Goal: Task Accomplishment & Management: Manage account settings

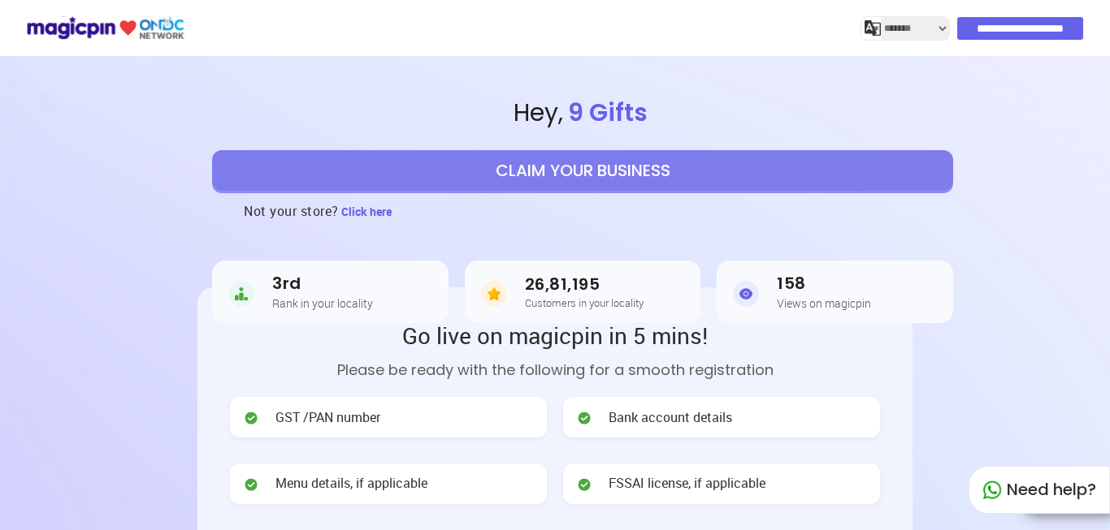
select select "*******"
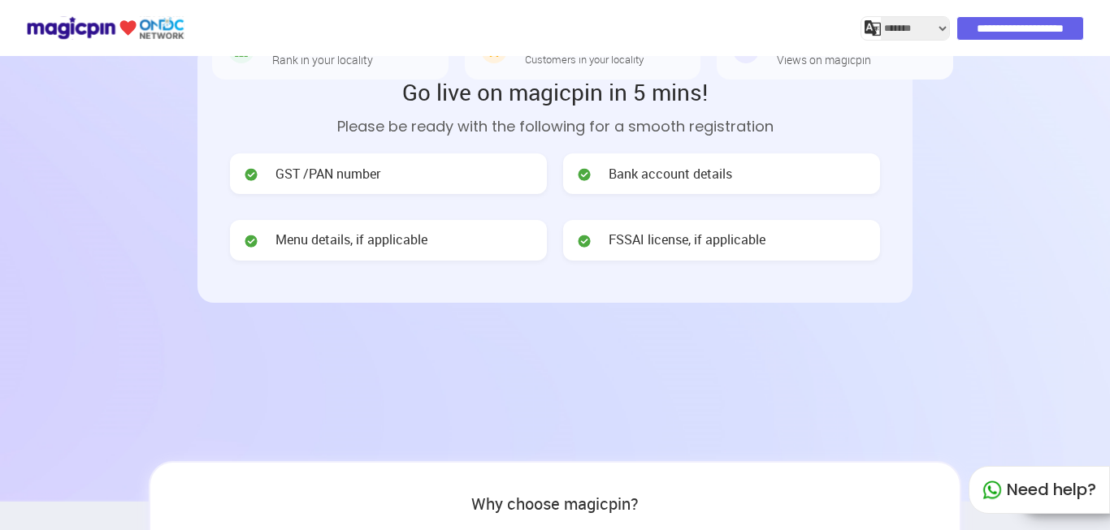
scroll to position [81, 0]
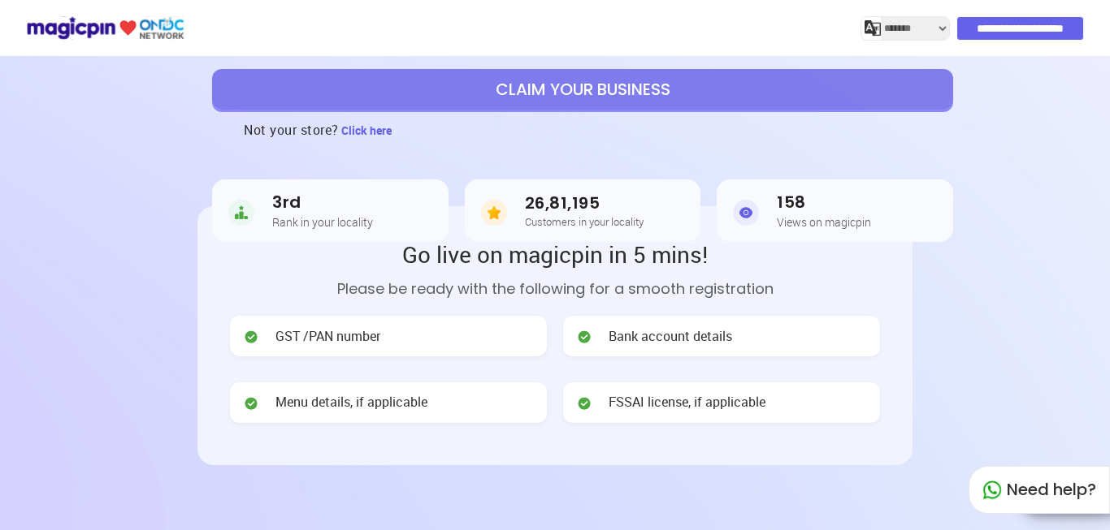
click at [576, 106] on button "CLAIM YOUR BUSINESS" at bounding box center [582, 89] width 741 height 41
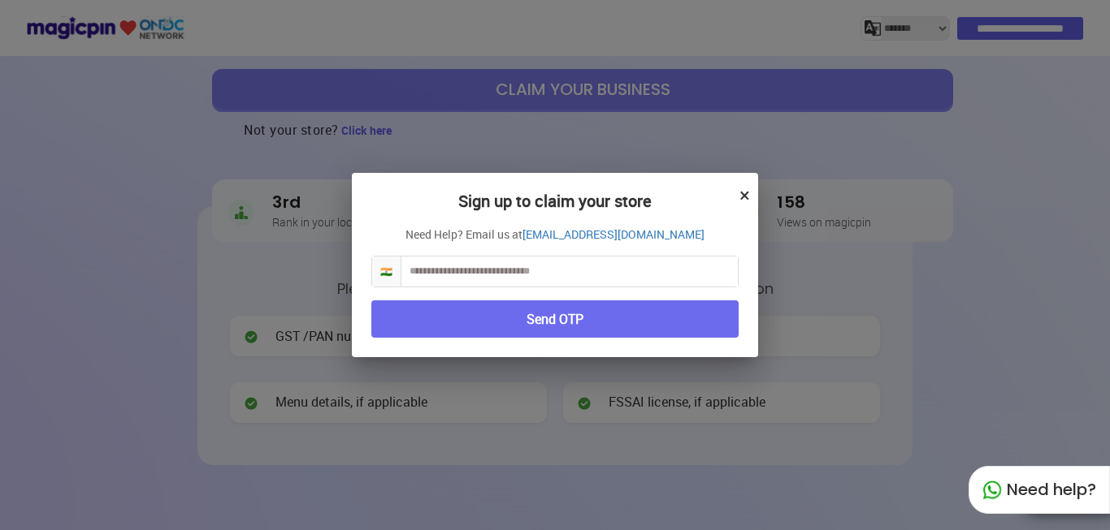
click at [472, 269] on input "text" at bounding box center [569, 272] width 336 height 30
type input "**********"
click at [593, 310] on button "Send OTP" at bounding box center [554, 320] width 367 height 38
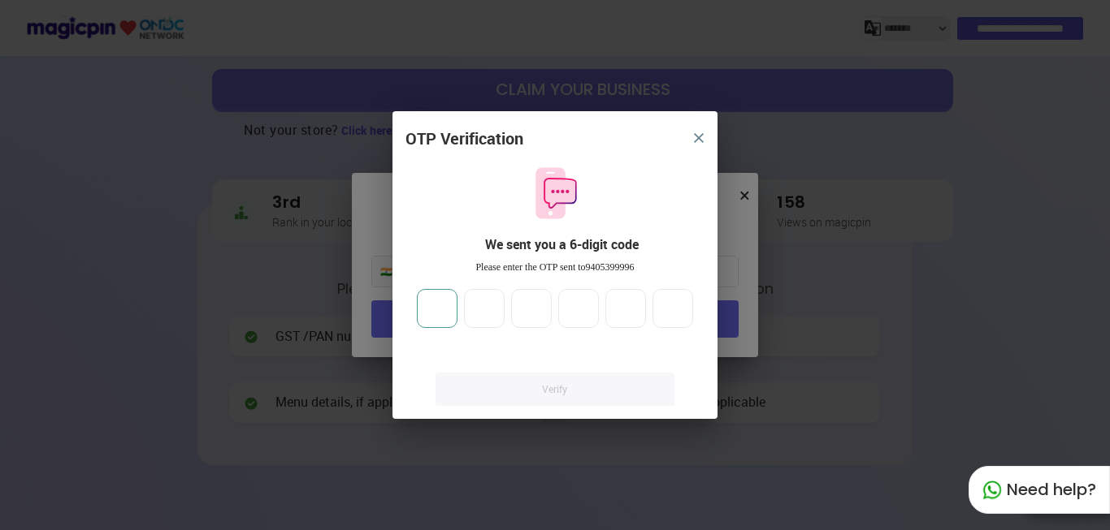
click at [434, 305] on input "number" at bounding box center [437, 308] width 41 height 39
type input "*"
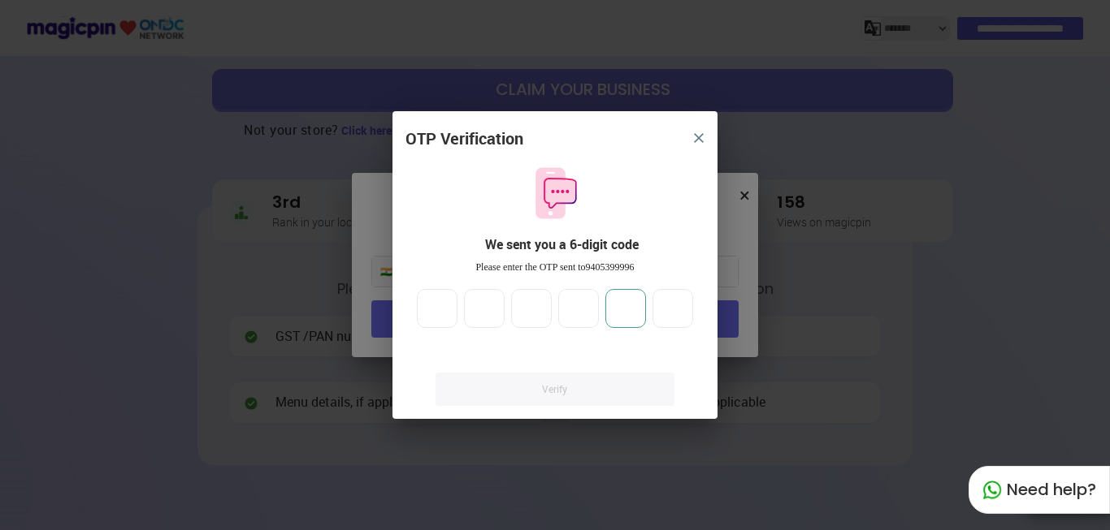
type input "*"
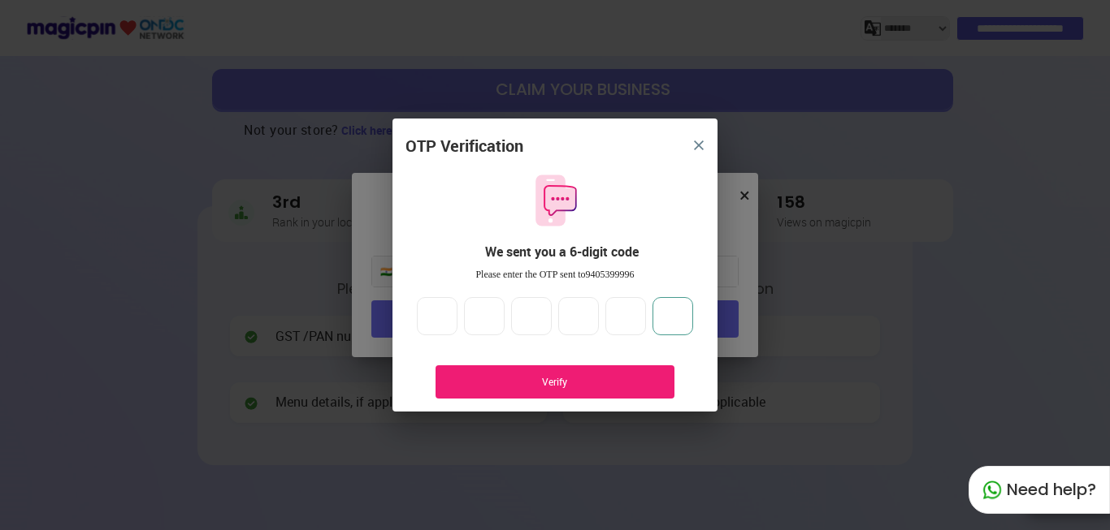
type input "*"
click at [528, 371] on div "Verify" at bounding box center [554, 382] width 239 height 33
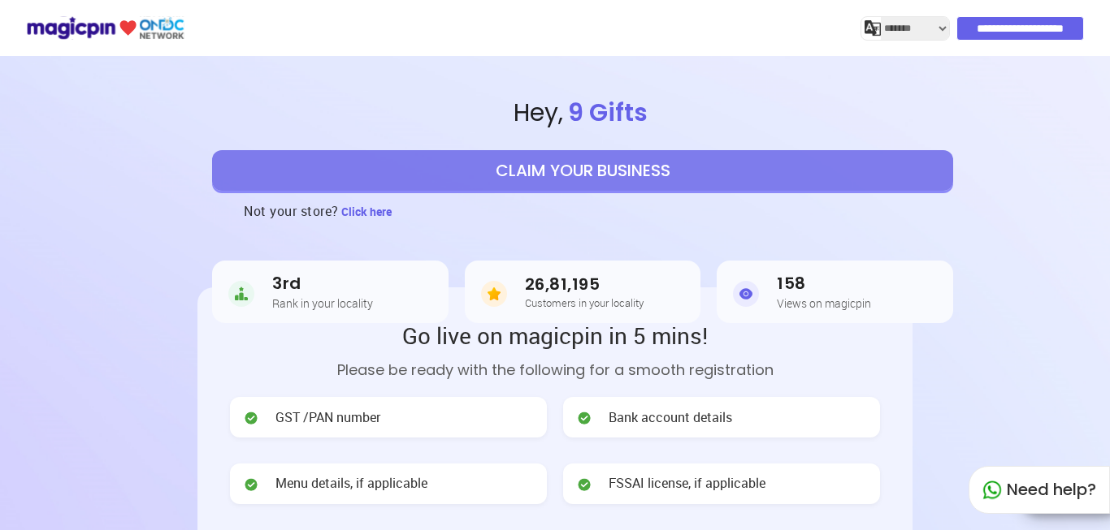
select select "*******"
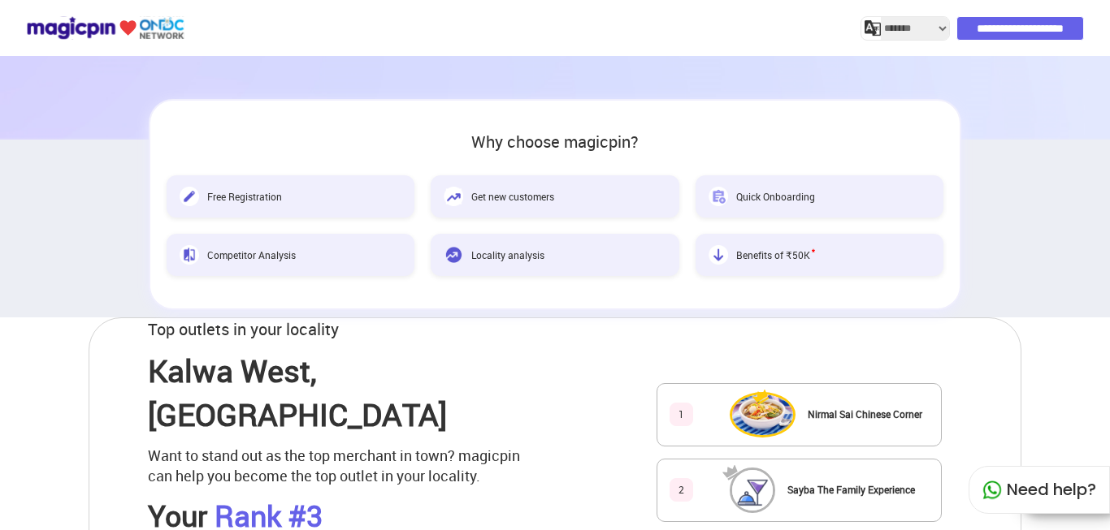
scroll to position [487, 0]
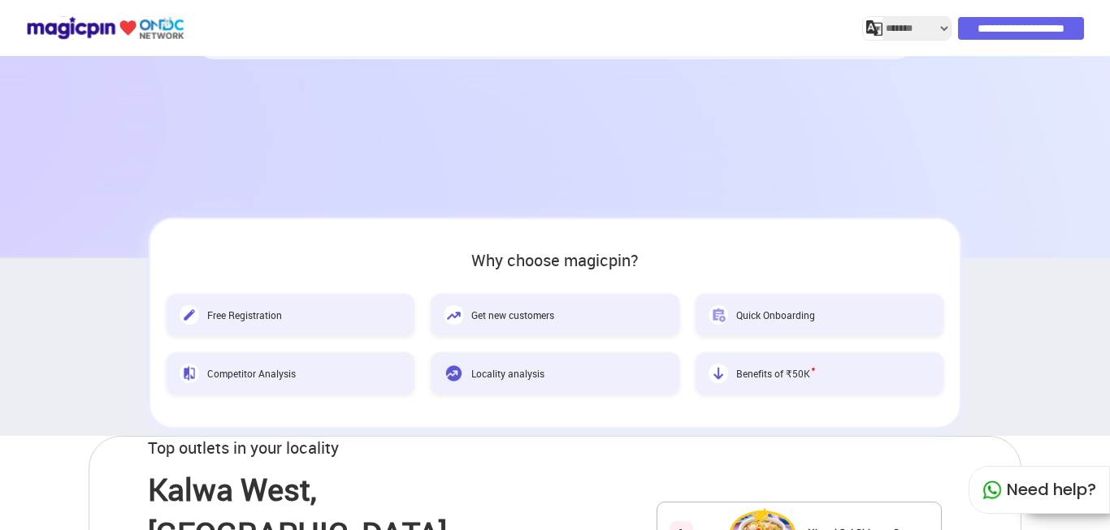
click at [1008, 23] on input "**********" at bounding box center [1021, 28] width 126 height 23
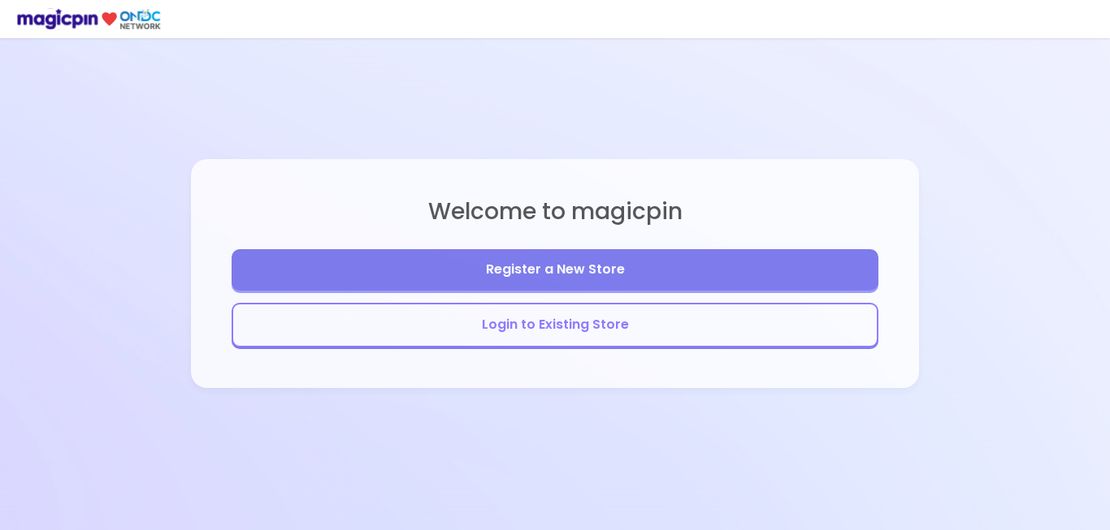
click at [598, 323] on button "Login to Existing Store" at bounding box center [555, 325] width 647 height 45
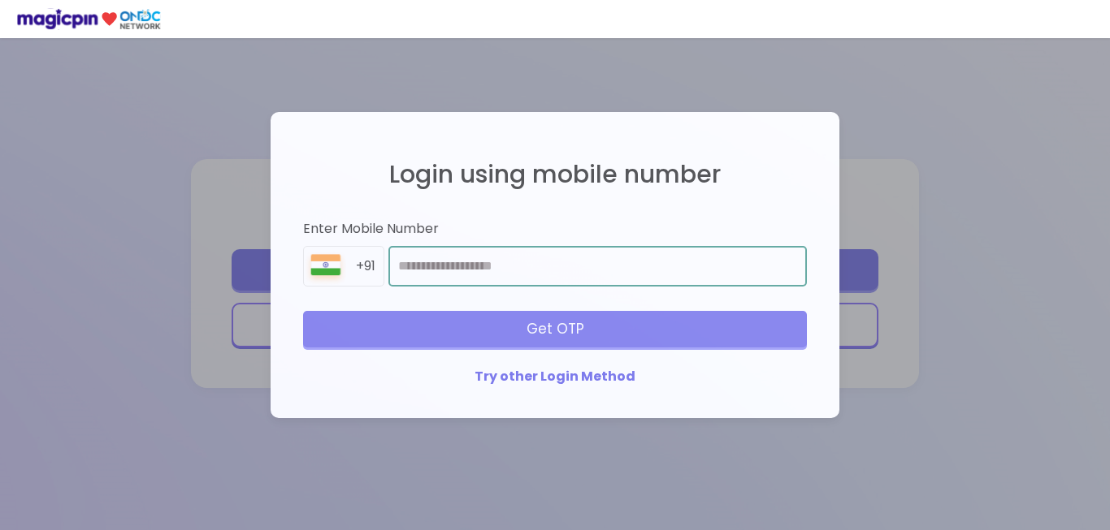
click at [484, 261] on input "number" at bounding box center [597, 266] width 418 height 41
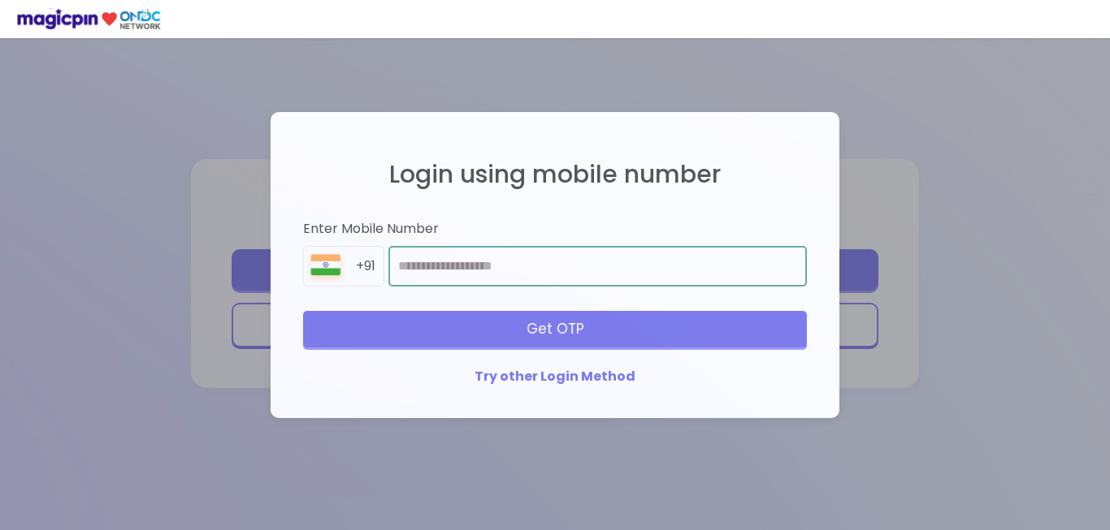
type input "**********"
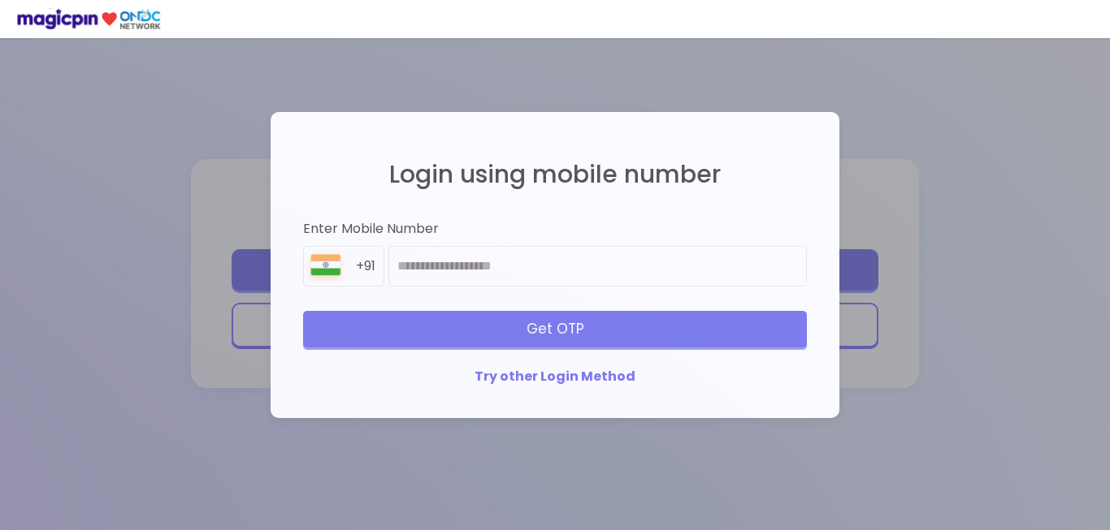
click at [671, 339] on div "Get OTP" at bounding box center [555, 329] width 504 height 36
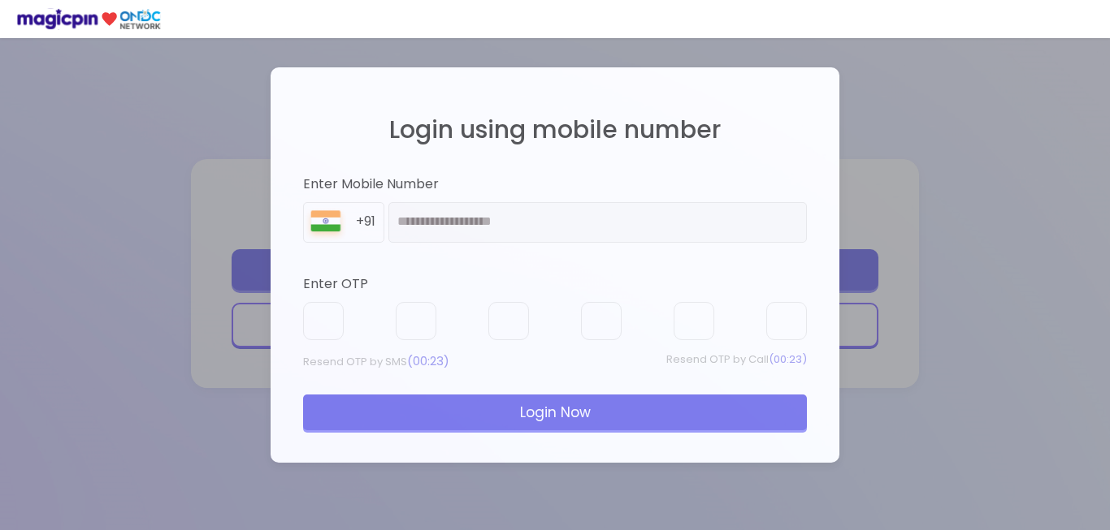
click at [487, 332] on div at bounding box center [555, 321] width 504 height 39
click at [478, 318] on div at bounding box center [555, 321] width 504 height 39
click at [325, 310] on input "text" at bounding box center [323, 321] width 41 height 39
type input "*"
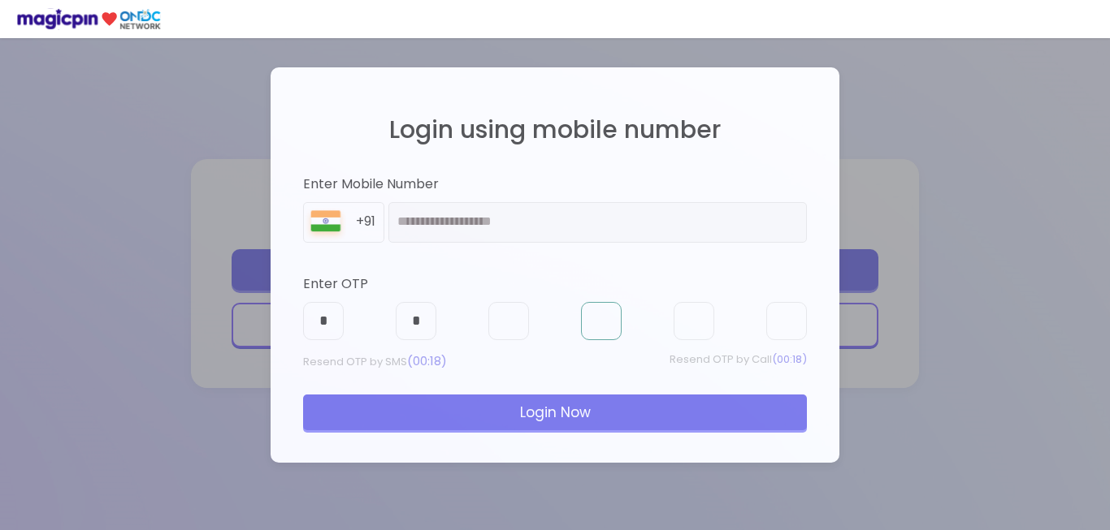
type input "*"
click at [530, 418] on div "Login Now" at bounding box center [555, 413] width 504 height 36
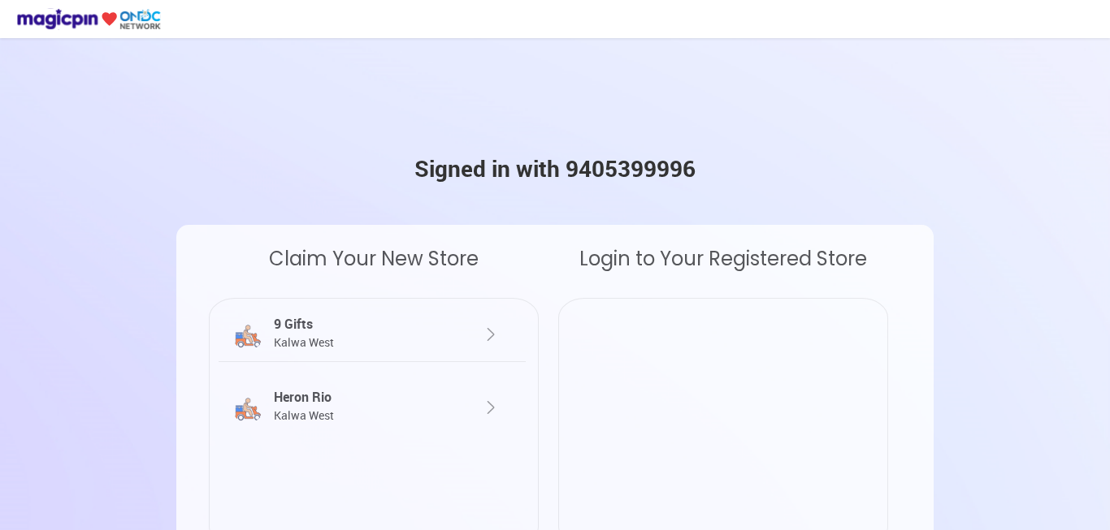
click at [491, 328] on img at bounding box center [490, 334] width 19 height 19
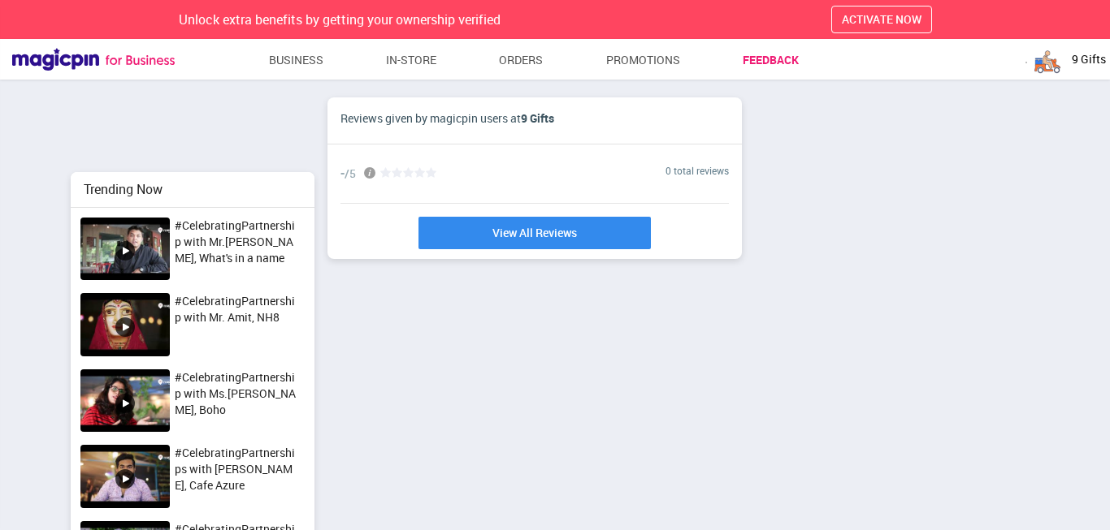
click at [770, 64] on link "Feedback" at bounding box center [770, 59] width 56 height 29
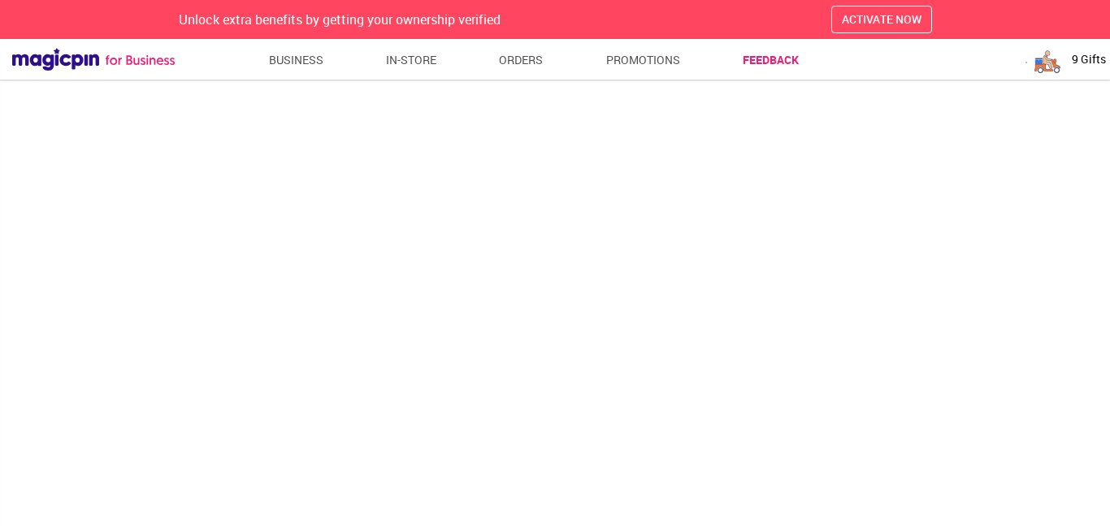
click at [1080, 58] on span "9 Gifts" at bounding box center [1088, 59] width 34 height 16
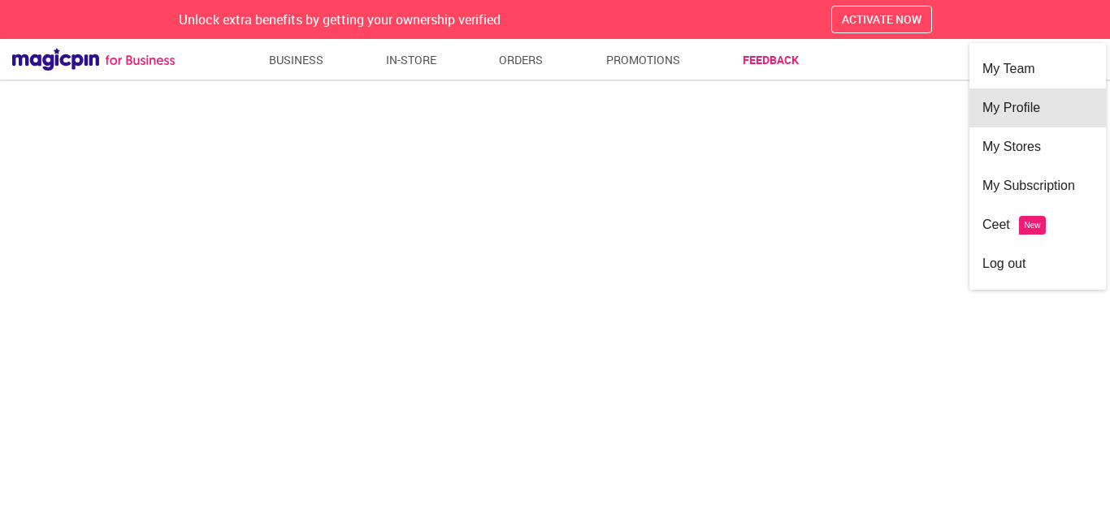
click at [1066, 107] on div "My Profile" at bounding box center [1037, 108] width 110 height 39
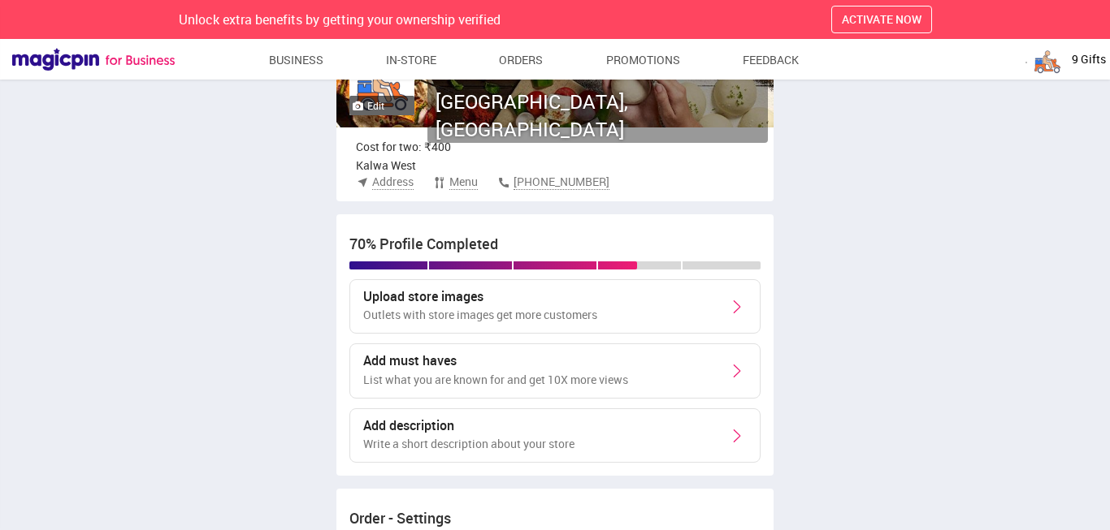
scroll to position [216, 0]
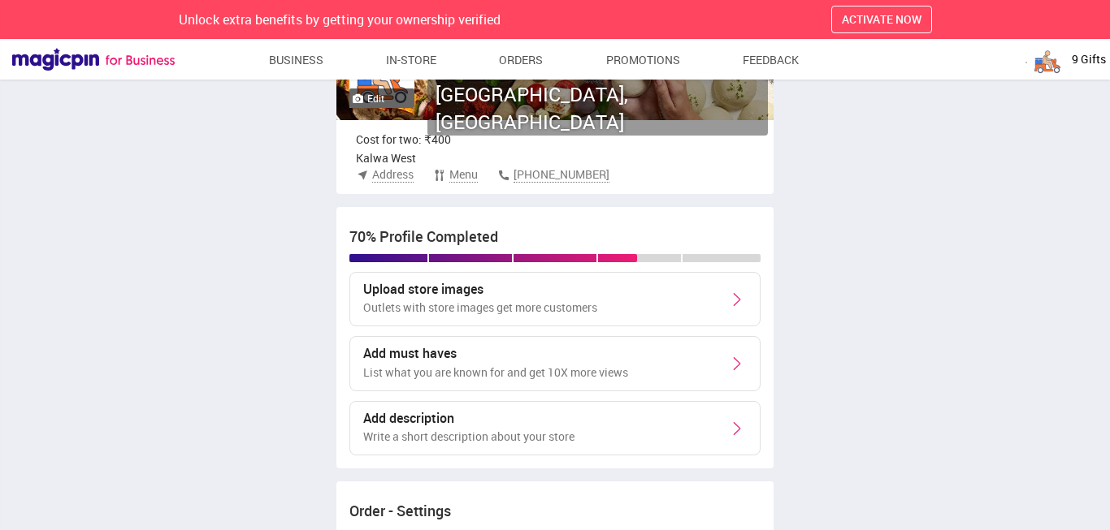
click at [393, 171] on span "Address" at bounding box center [392, 175] width 41 height 16
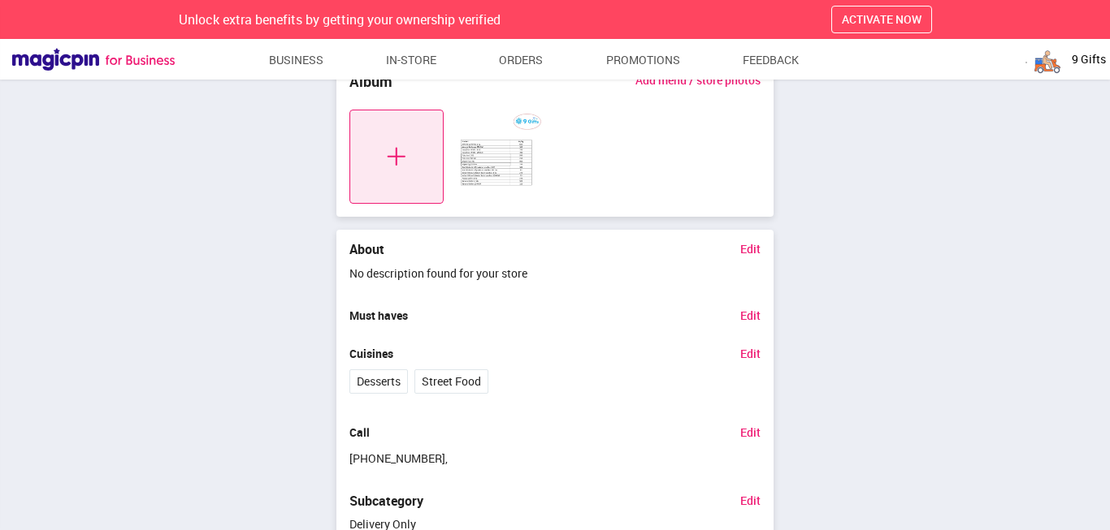
scroll to position [1110, 0]
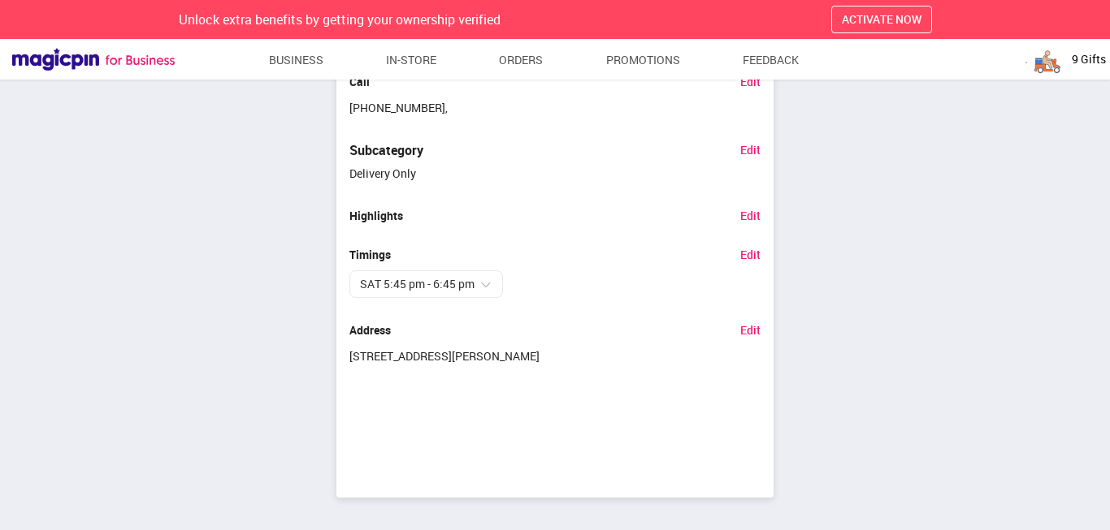
click at [1094, 60] on span "9 Gifts" at bounding box center [1088, 59] width 34 height 16
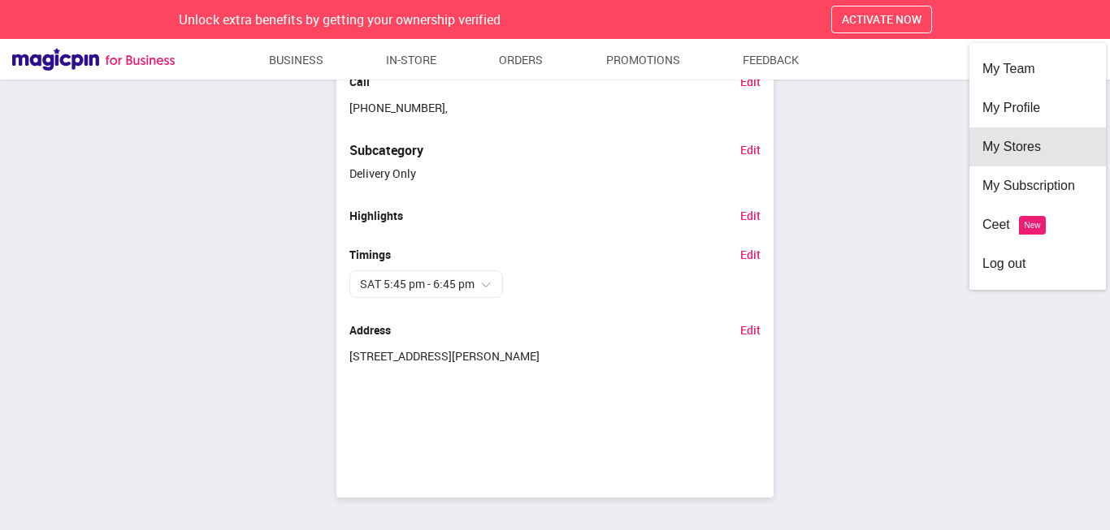
click at [1039, 142] on div "My Stores" at bounding box center [1037, 147] width 110 height 39
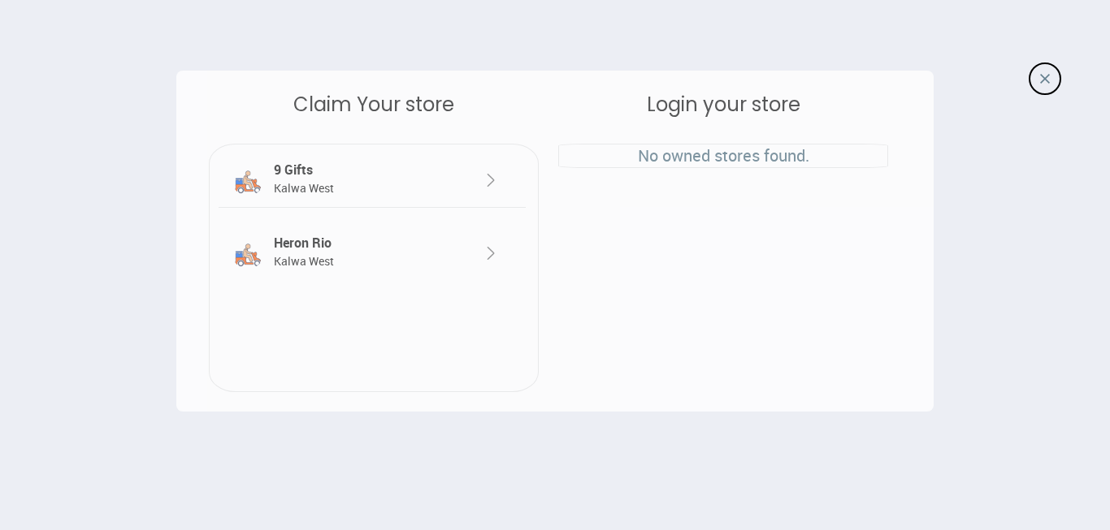
click at [435, 252] on div "Heron Rio Kalwa West" at bounding box center [360, 252] width 180 height 37
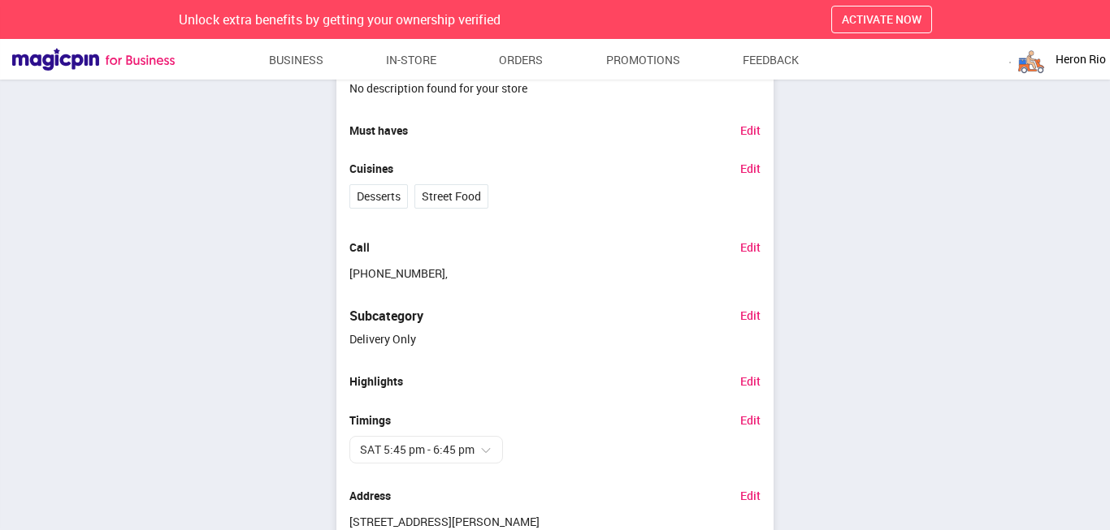
scroll to position [975, 0]
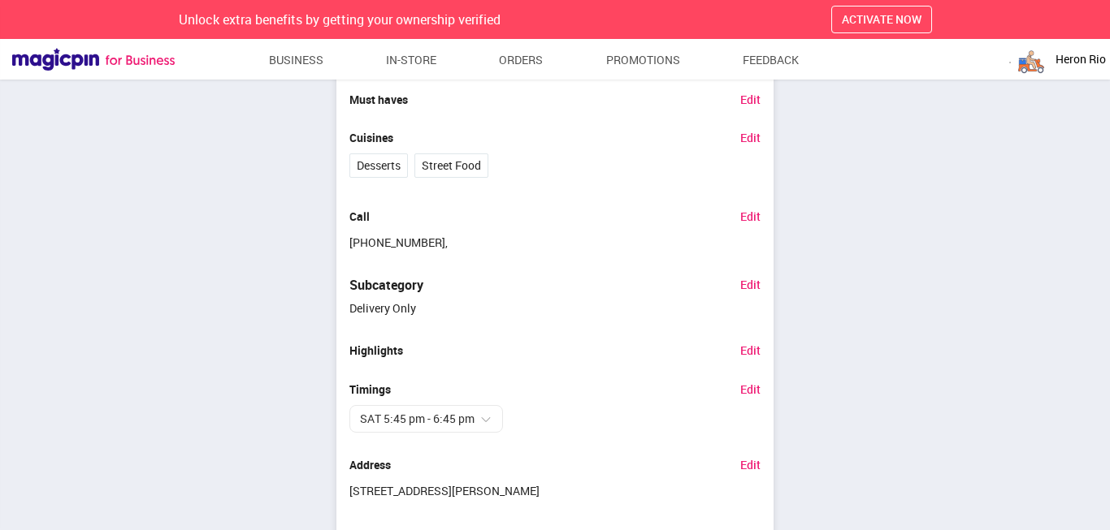
click at [750, 216] on link "Edit" at bounding box center [750, 216] width 20 height 12
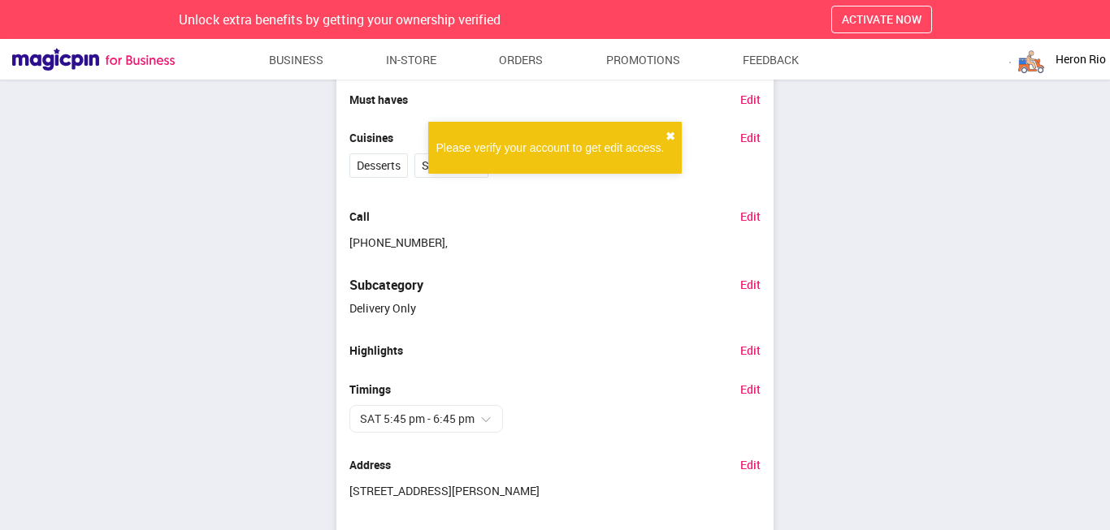
click at [671, 137] on button "✖" at bounding box center [670, 136] width 10 height 16
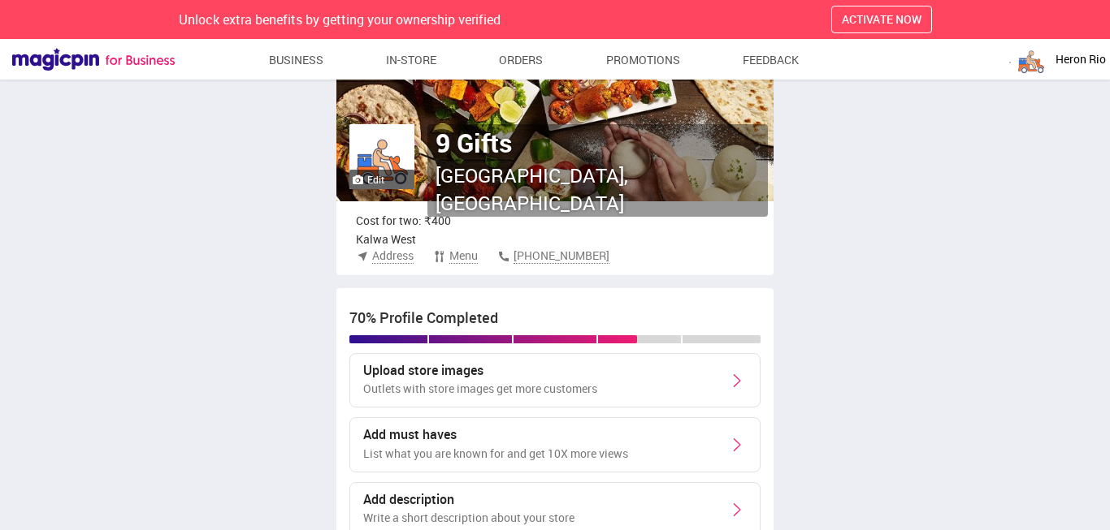
scroll to position [0, 0]
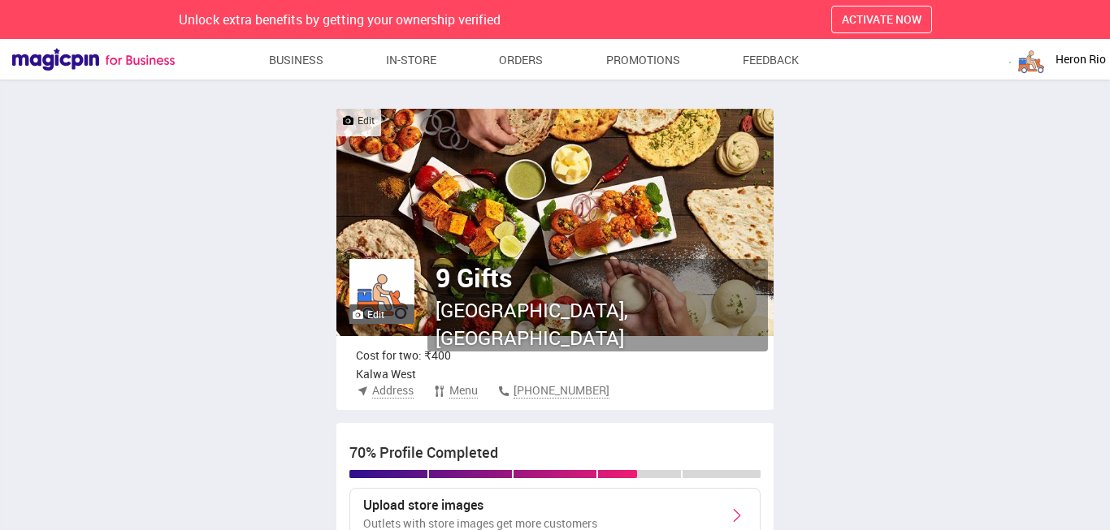
click at [135, 58] on img at bounding box center [93, 59] width 162 height 23
click at [285, 58] on link "Business" at bounding box center [296, 59] width 55 height 29
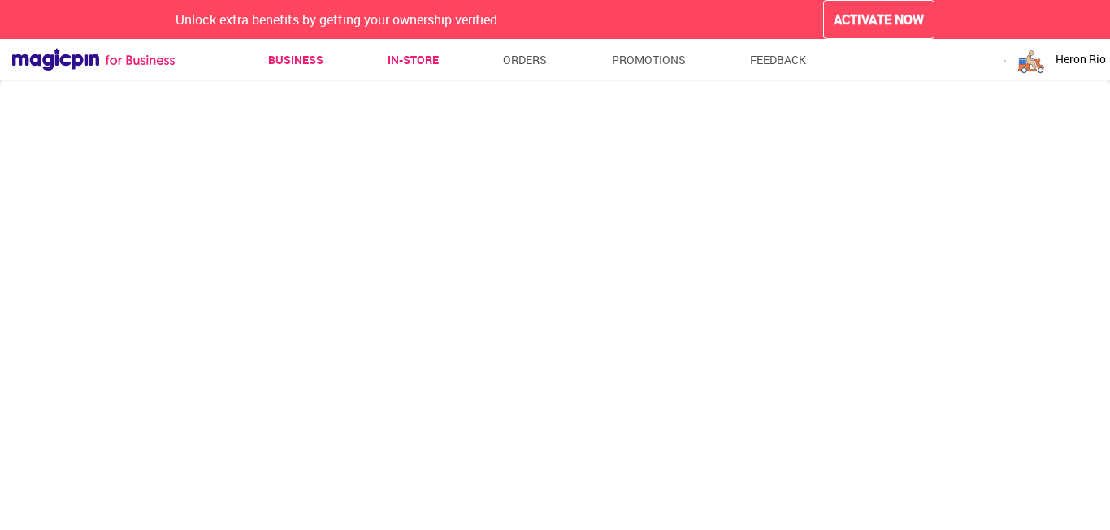
click at [416, 63] on link "In-store" at bounding box center [412, 59] width 51 height 29
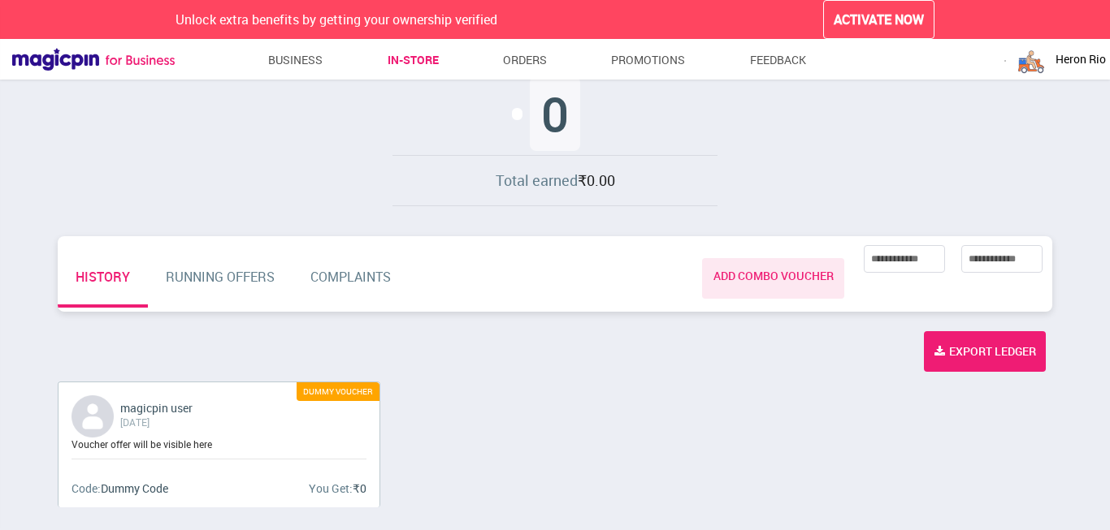
scroll to position [345, 0]
click at [240, 282] on link "RUNNING OFFERS" at bounding box center [220, 279] width 145 height 58
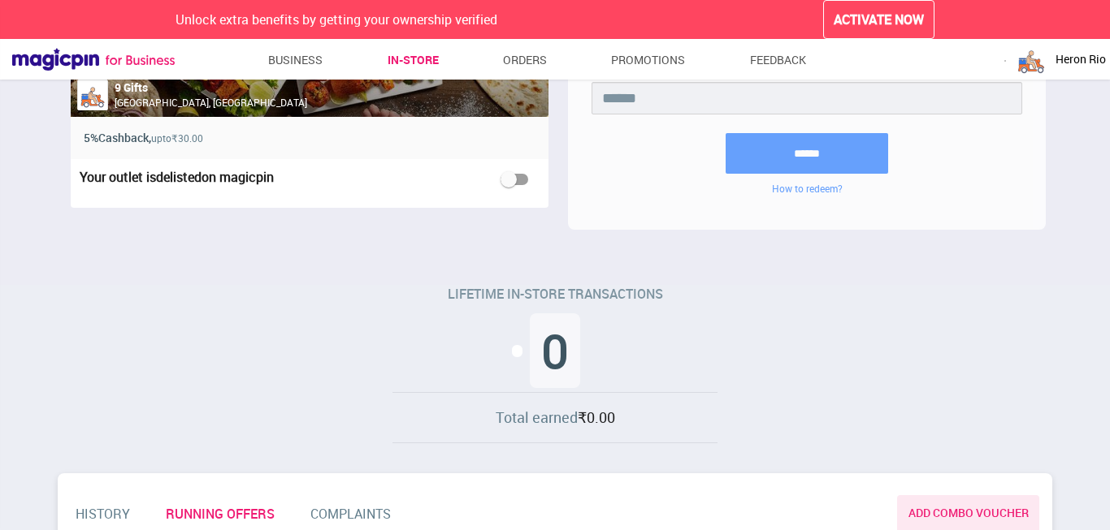
scroll to position [0, 0]
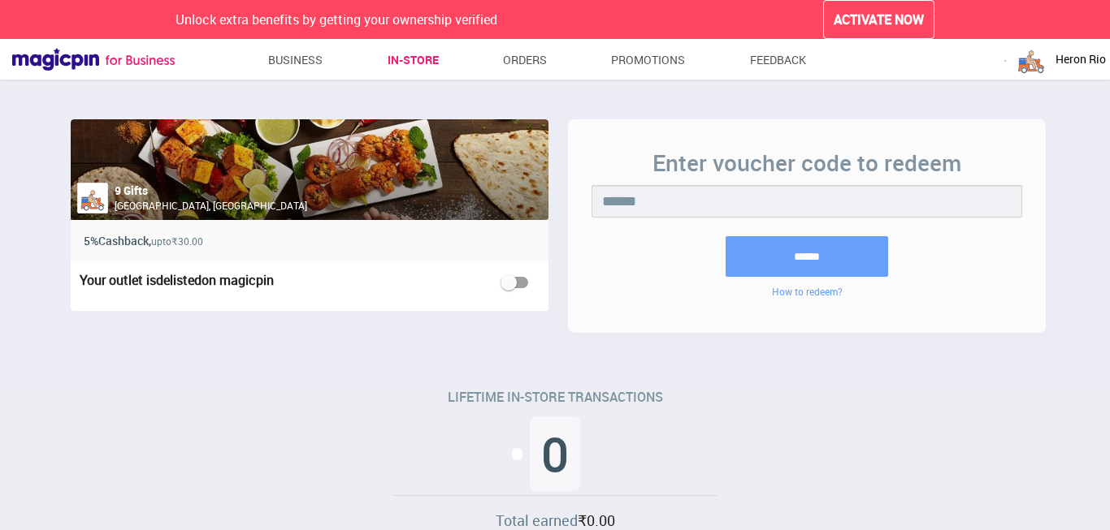
click at [1080, 55] on span "Heron Rio" at bounding box center [1080, 59] width 50 height 16
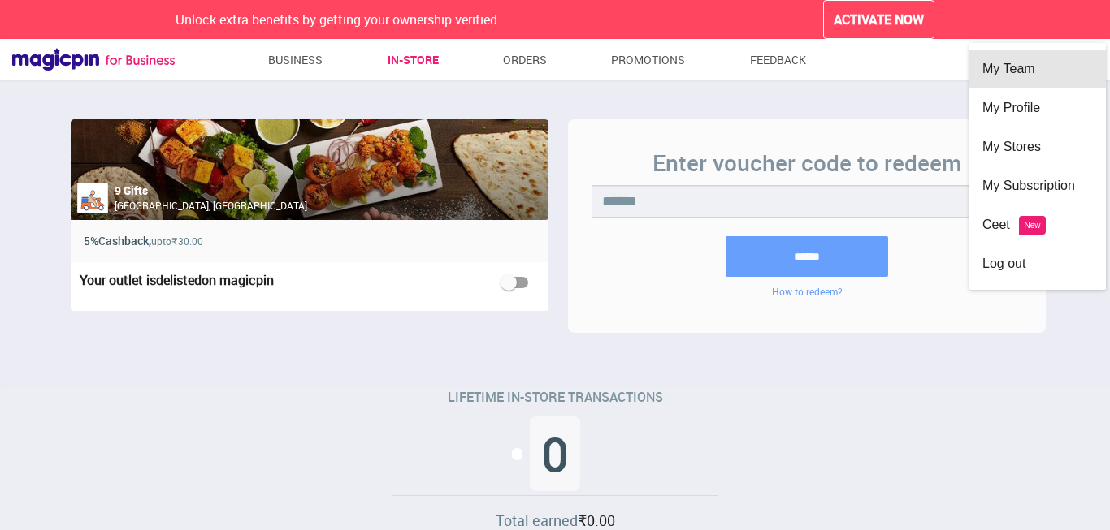
click at [1062, 66] on div "My Team" at bounding box center [1037, 69] width 110 height 39
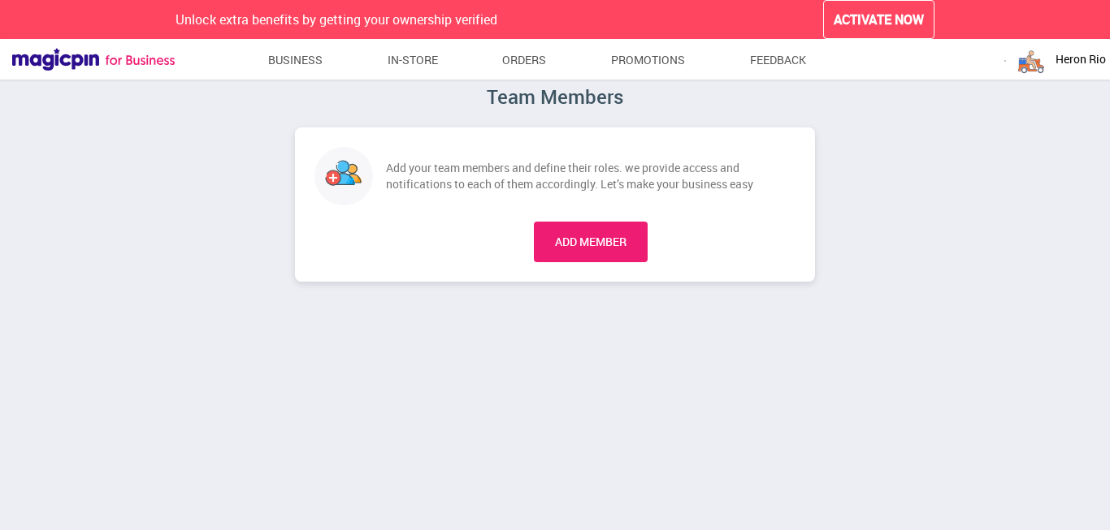
click at [1065, 61] on span "Heron Rio" at bounding box center [1080, 59] width 50 height 16
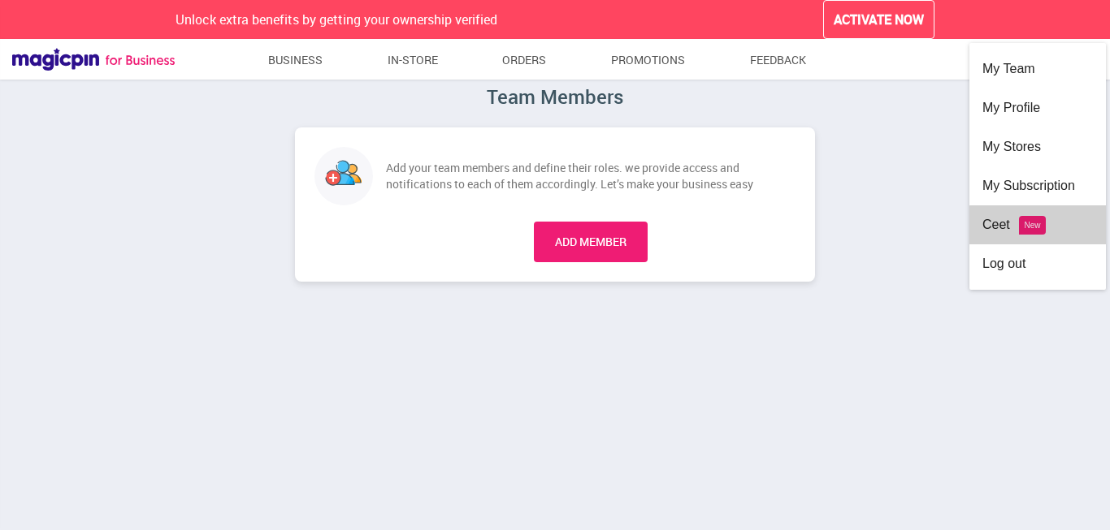
click at [1064, 232] on div "Ceet New" at bounding box center [1037, 225] width 110 height 39
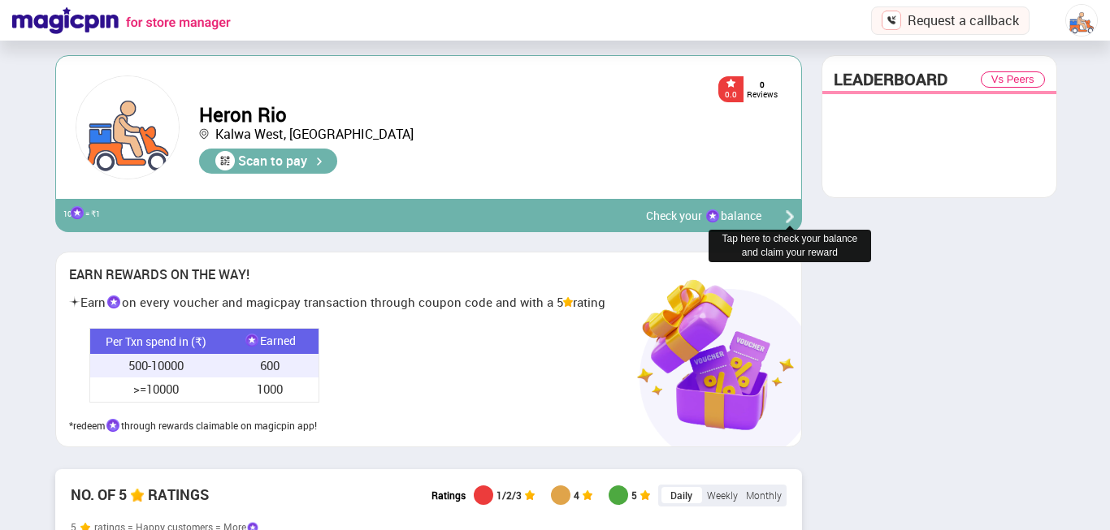
click at [1078, 19] on img at bounding box center [1081, 20] width 32 height 32
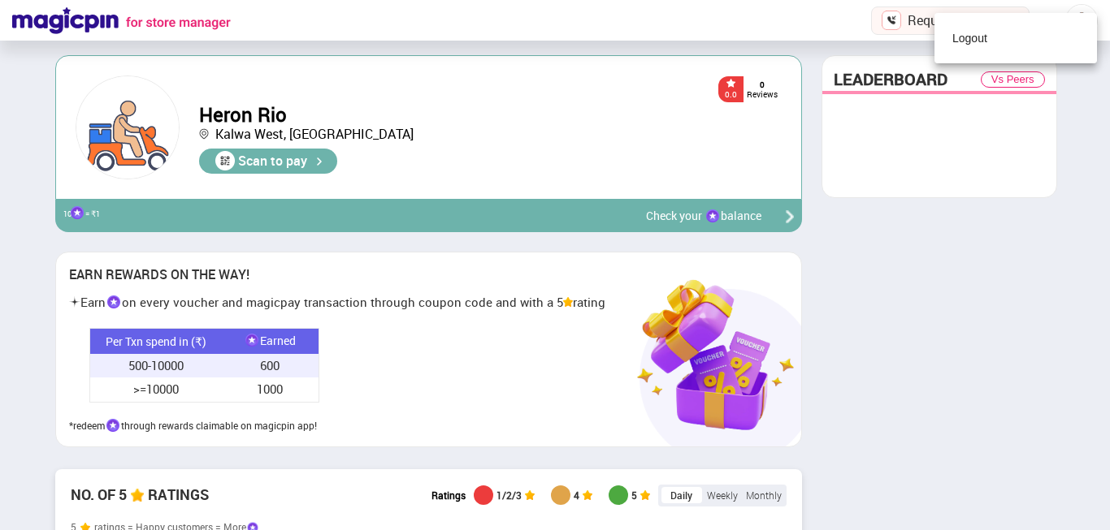
click at [843, 52] on div at bounding box center [555, 265] width 1110 height 530
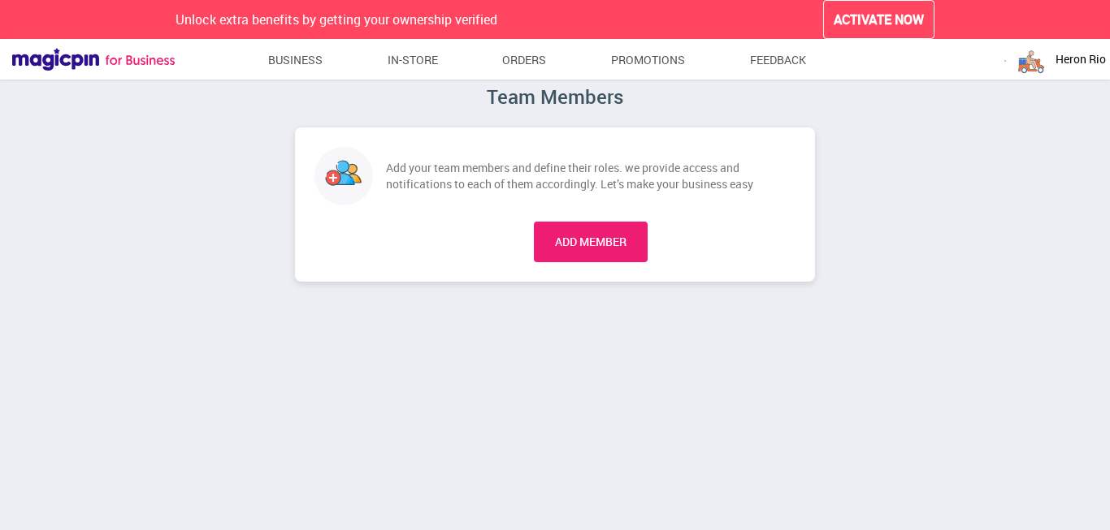
click at [1077, 68] on div "Heron Rio" at bounding box center [1060, 59] width 91 height 32
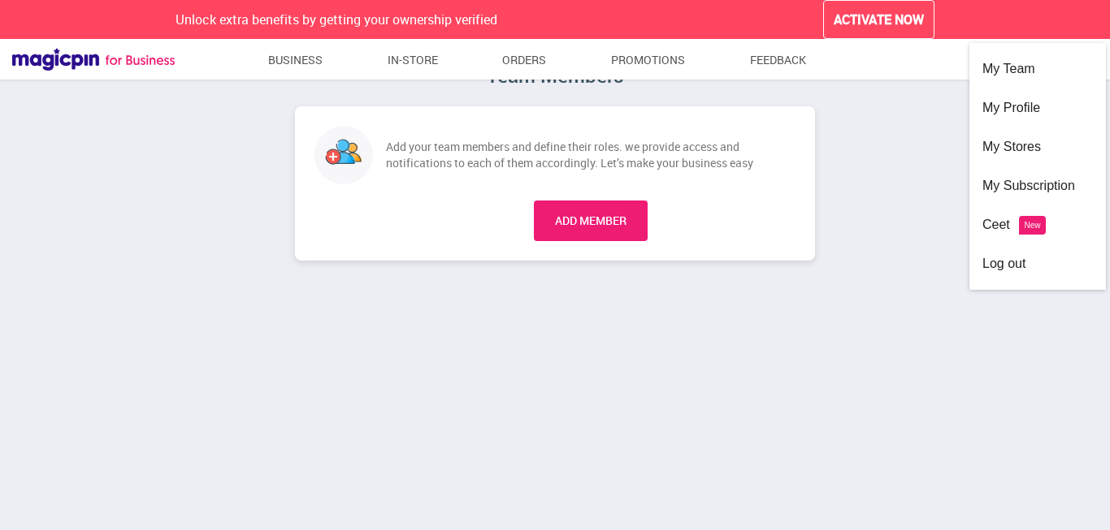
scroll to position [27, 0]
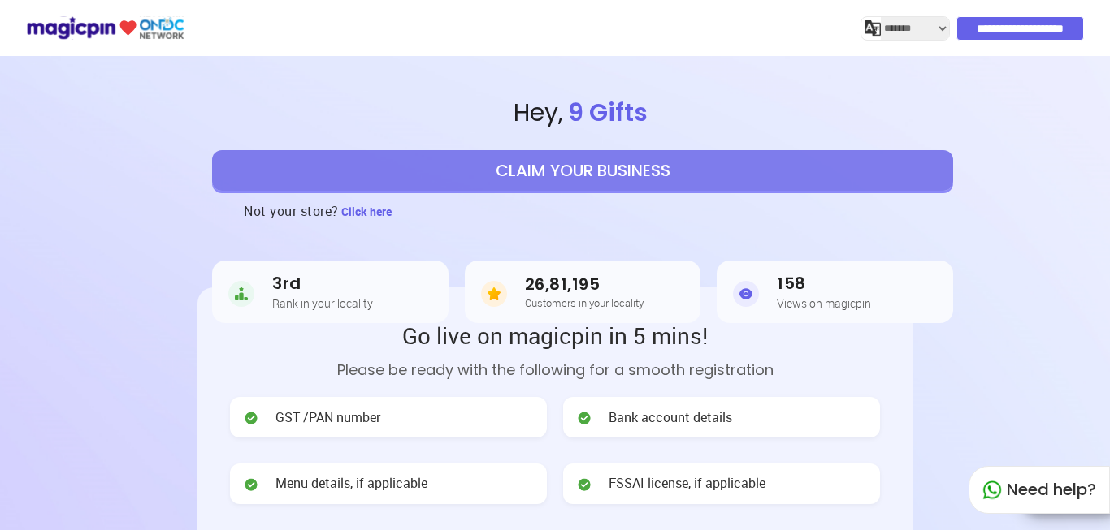
select select "*******"
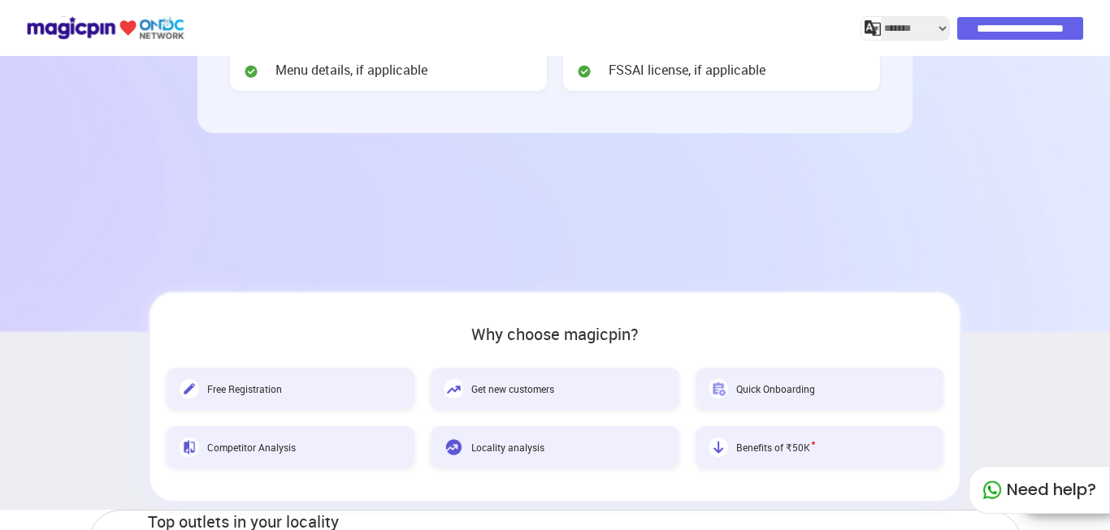
scroll to position [139, 0]
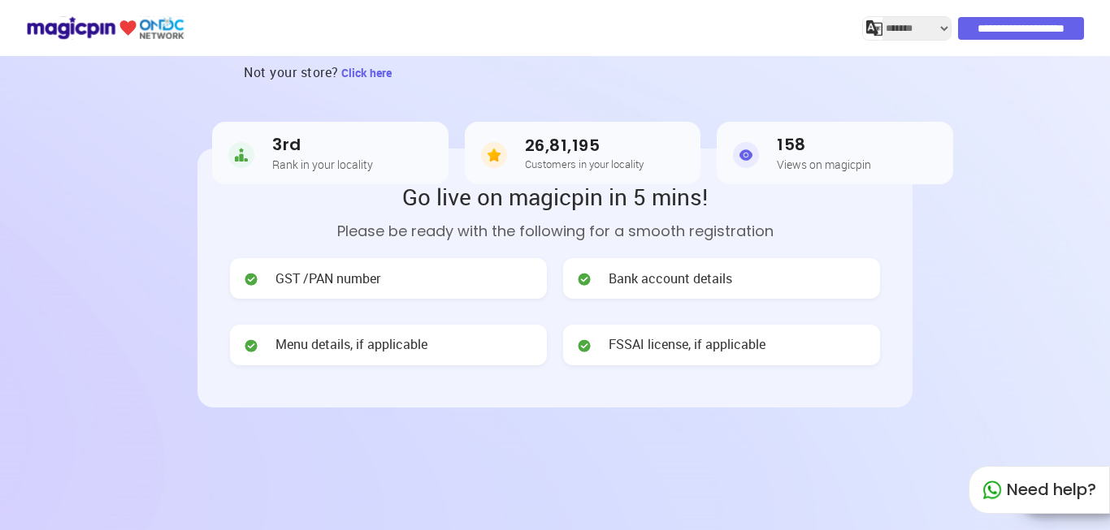
click at [1019, 34] on input "**********" at bounding box center [1021, 28] width 126 height 23
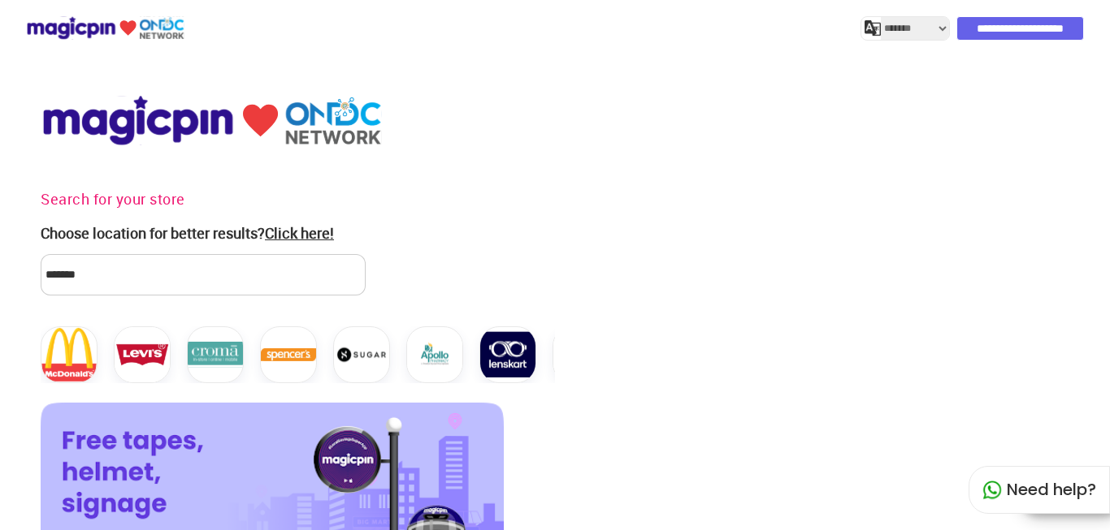
select select "*******"
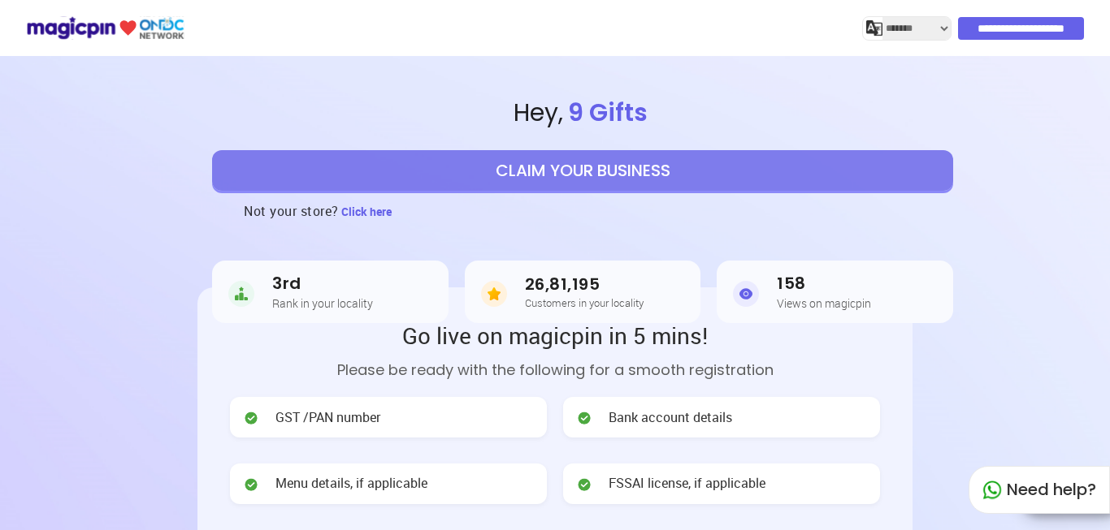
click at [1046, 20] on input "**********" at bounding box center [1021, 28] width 126 height 23
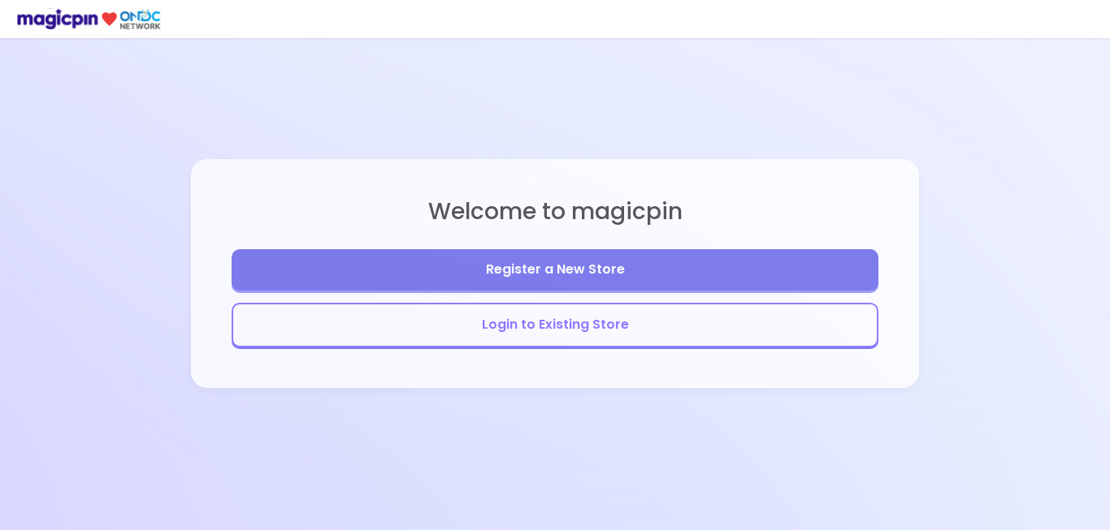
click at [579, 322] on button "Login to Existing Store" at bounding box center [555, 325] width 647 height 45
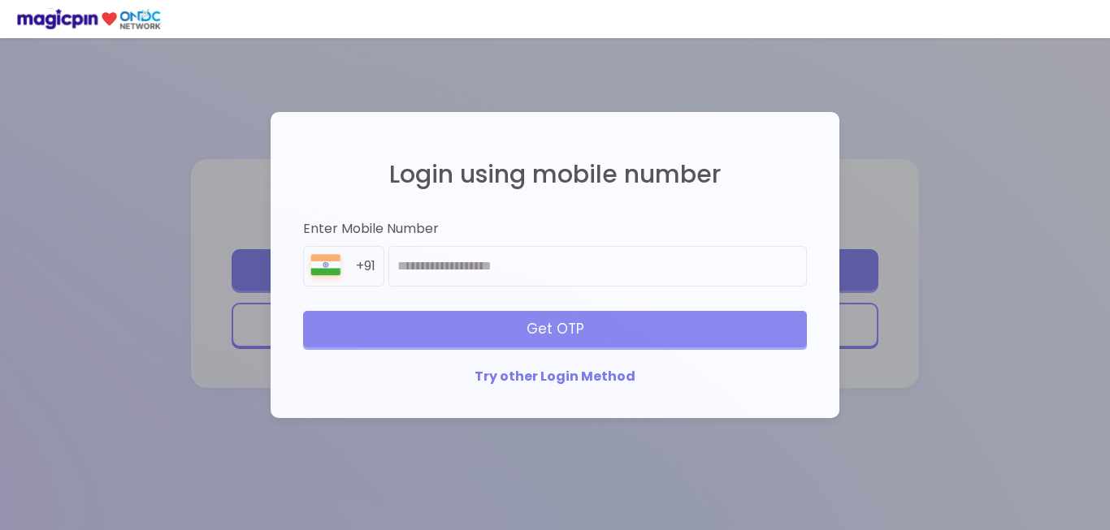
click at [792, 118] on div "Login using mobile number Enter Mobile Number +91 Get OTP Try other Login Method" at bounding box center [554, 265] width 569 height 307
drag, startPoint x: 1028, startPoint y: 44, endPoint x: 0, endPoint y: 1, distance: 1028.4
click at [1027, 44] on div "Login using mobile number Enter Mobile Number +91 Get OTP Try other Login Method" at bounding box center [555, 265] width 1110 height 530
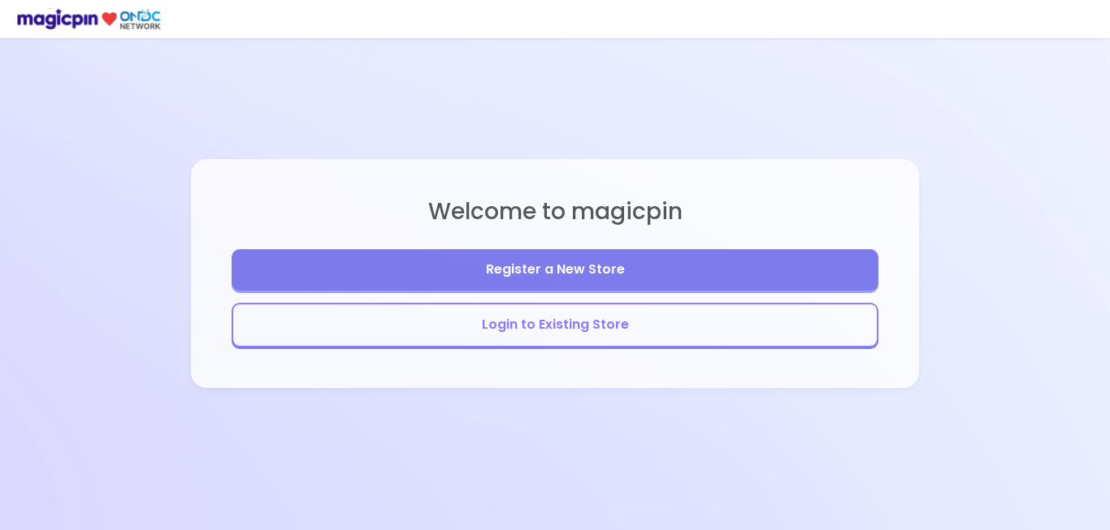
click at [565, 274] on button "Register a New Store" at bounding box center [555, 269] width 647 height 41
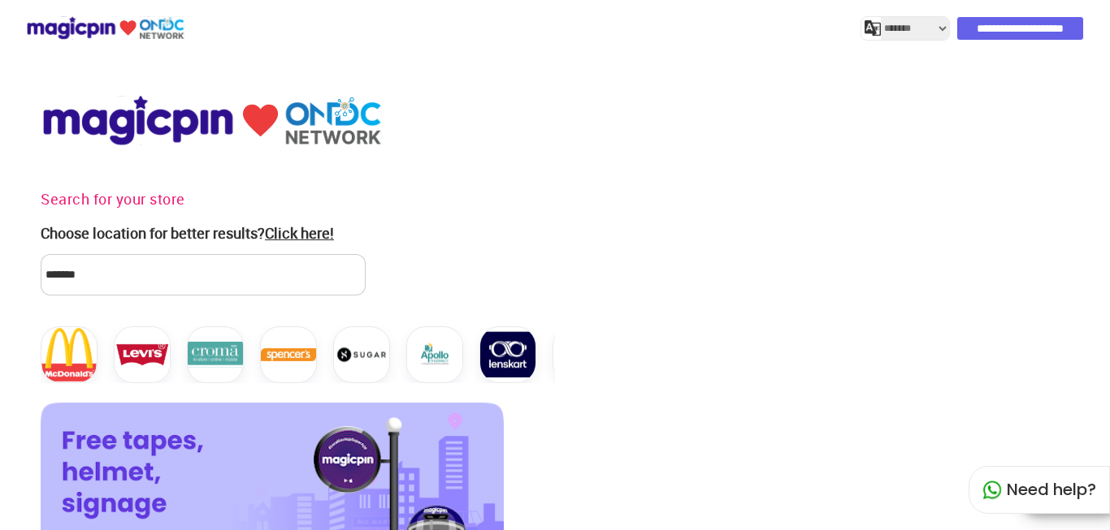
select select "*******"
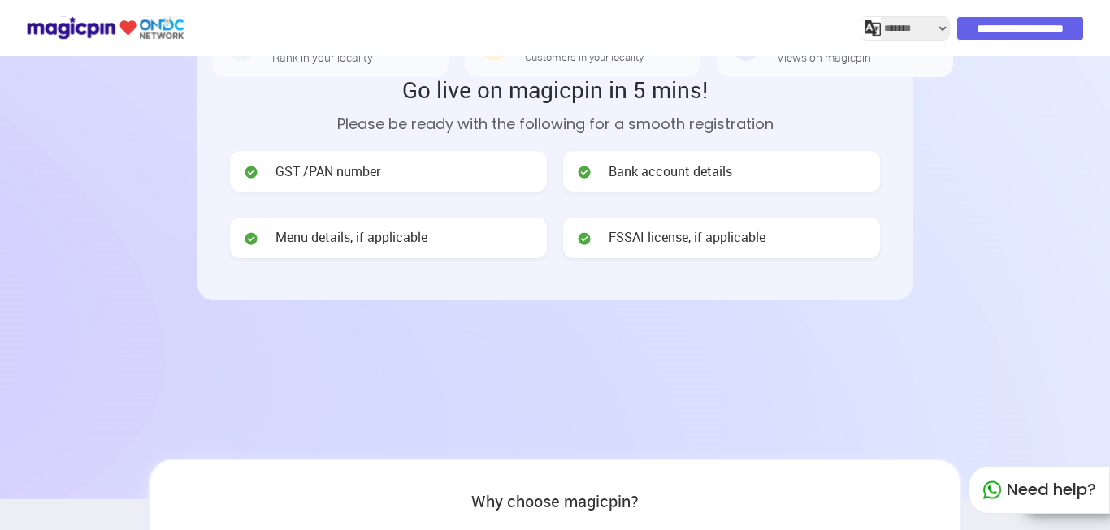
scroll to position [569, 0]
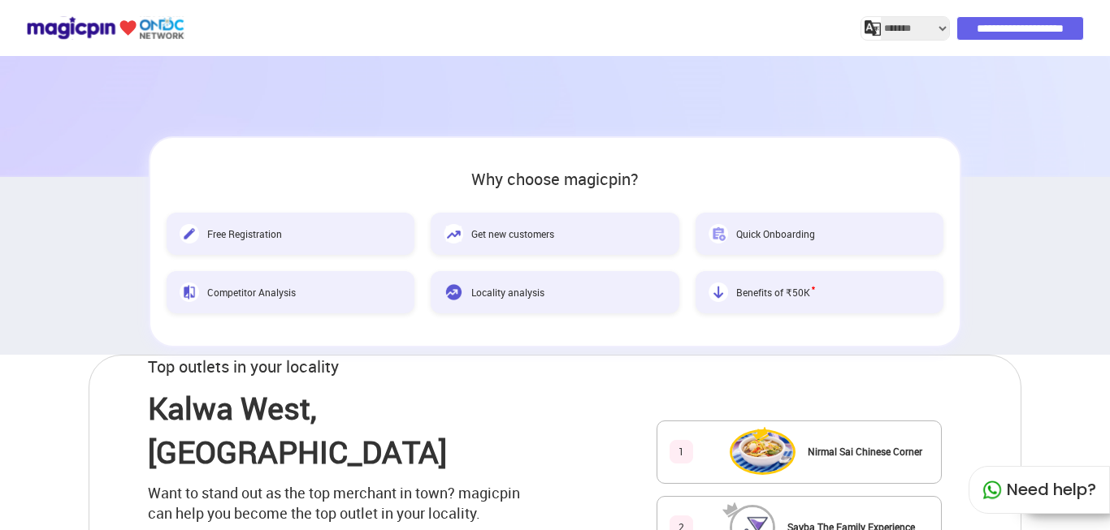
click at [1066, 493] on div "Need help?" at bounding box center [1038, 490] width 141 height 48
click at [1047, 492] on div "Need help?" at bounding box center [1038, 490] width 141 height 48
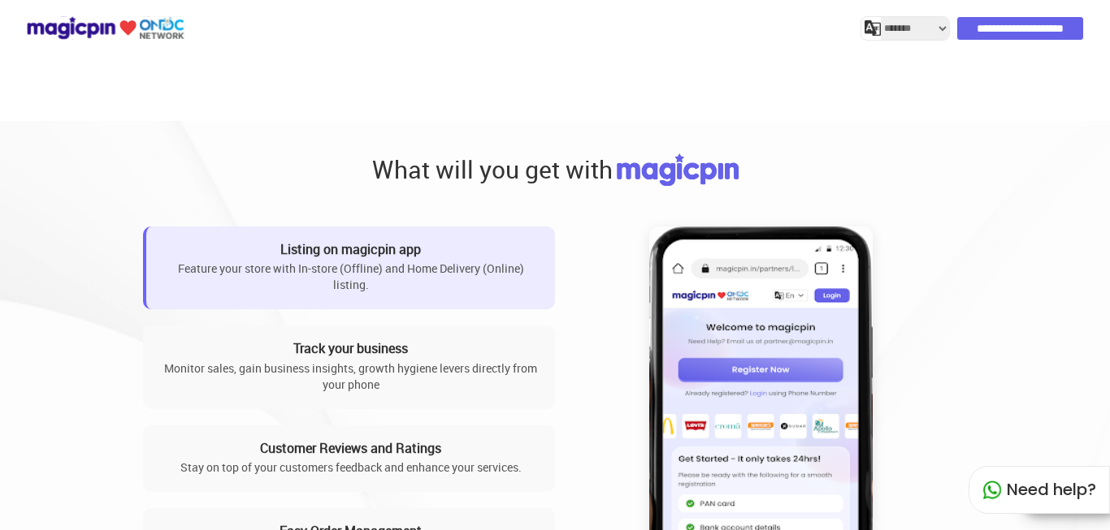
scroll to position [1787, 0]
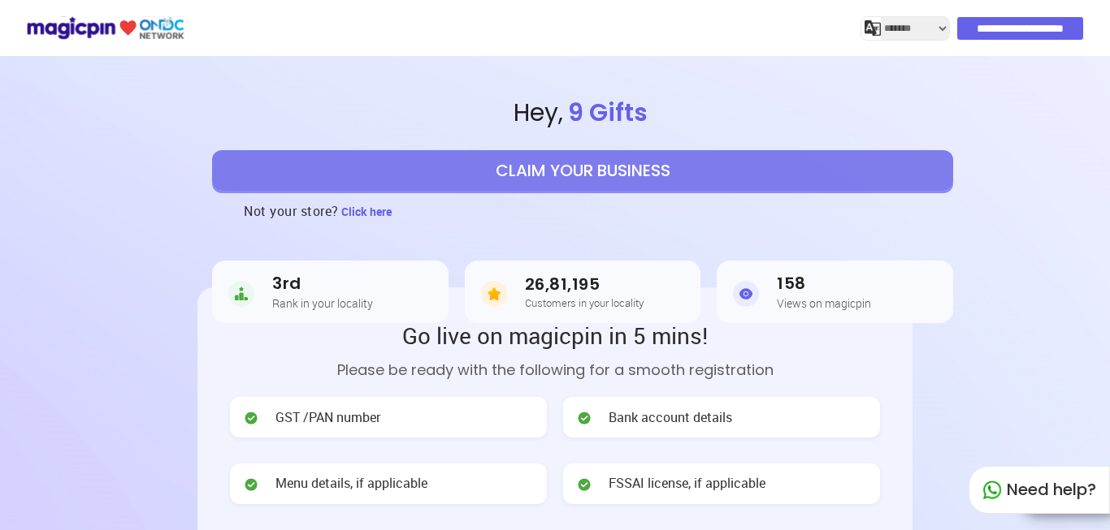
select select "*******"
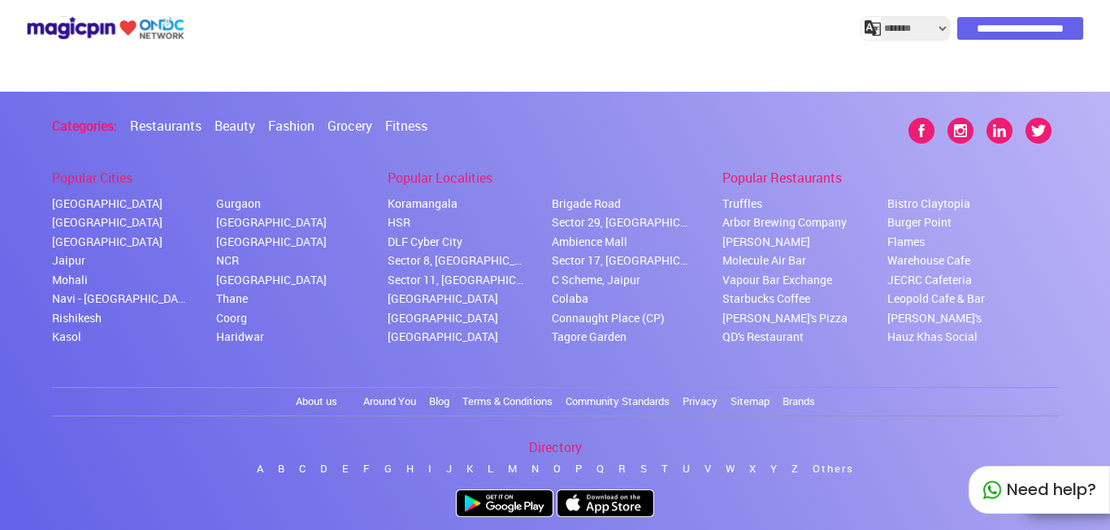
scroll to position [3758, 0]
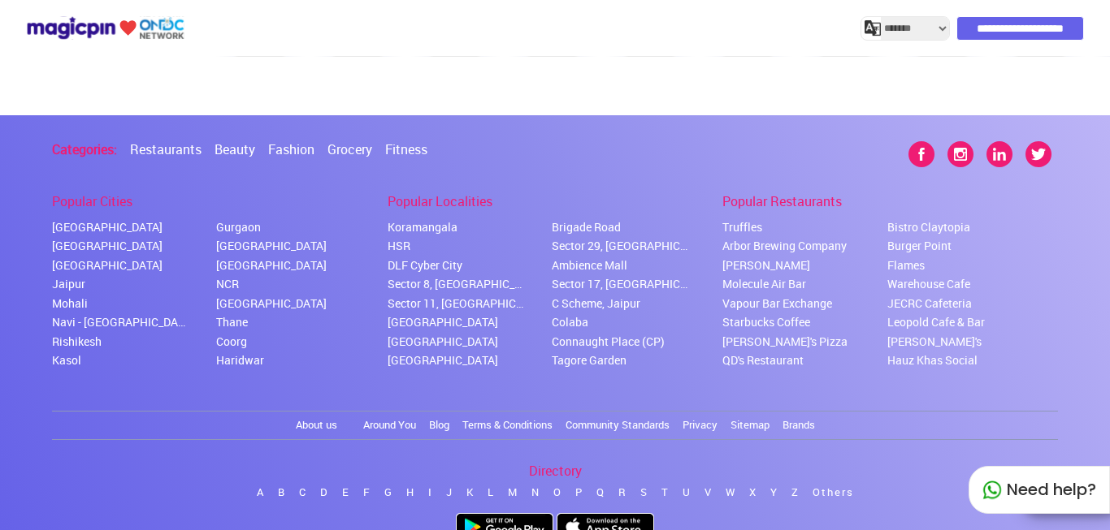
click at [1041, 493] on div "Need help?" at bounding box center [1038, 490] width 141 height 48
